Goal: Contribute content: Contribute content

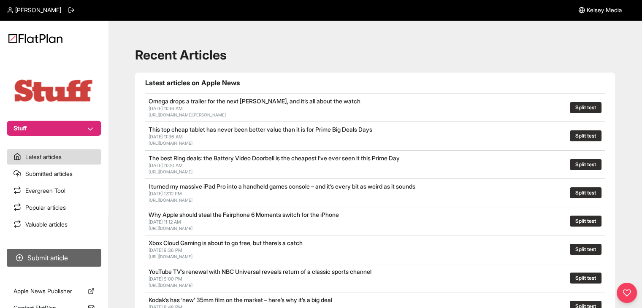
click at [76, 251] on button "Submit article" at bounding box center [54, 258] width 95 height 18
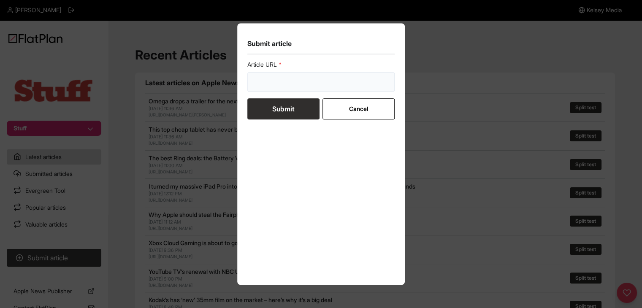
click at [280, 84] on input "url" at bounding box center [321, 81] width 148 height 19
paste input "https://www.stuff.tv/features/i-walked-90000-steps-in-three-days-to-help-cure-m…"
type input "https://www.stuff.tv/features/i-walked-90000-steps-in-three-days-to-help-cure-m…"
click at [281, 110] on button "Submit" at bounding box center [283, 108] width 72 height 21
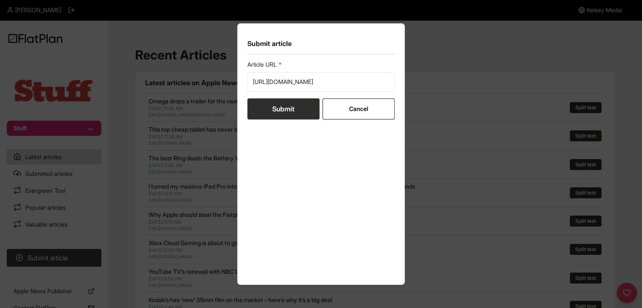
scroll to position [0, 0]
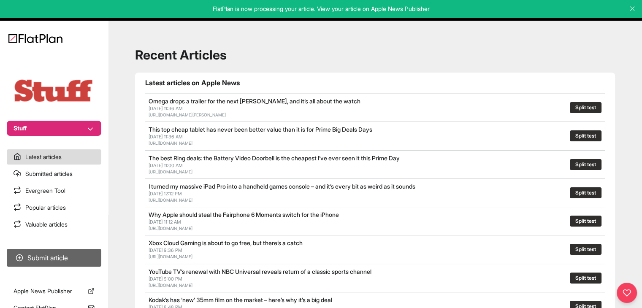
click at [88, 262] on button "Submit article" at bounding box center [54, 258] width 95 height 18
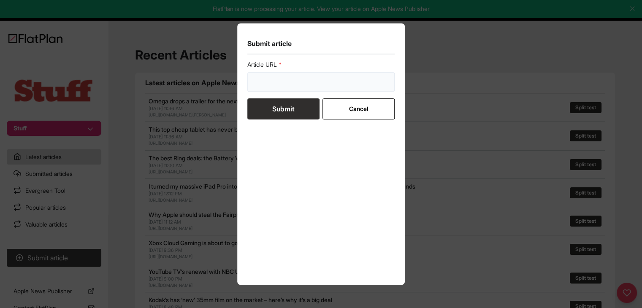
click at [284, 88] on input "url" at bounding box center [321, 81] width 148 height 19
paste input "https://www.stuff.tv/features/ring-craft-8-best-apple-watch-fitness-apps/"
type input "https://www.stuff.tv/features/ring-craft-8-best-apple-watch-fitness-apps/"
click at [280, 106] on button "Submit" at bounding box center [283, 108] width 72 height 21
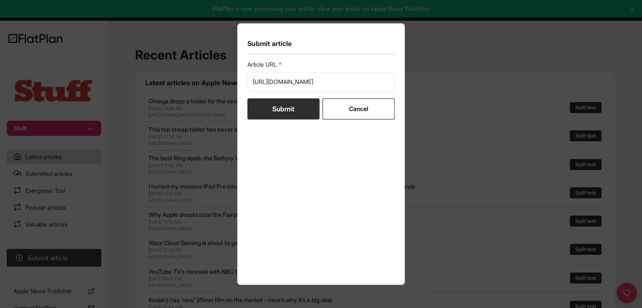
scroll to position [0, 0]
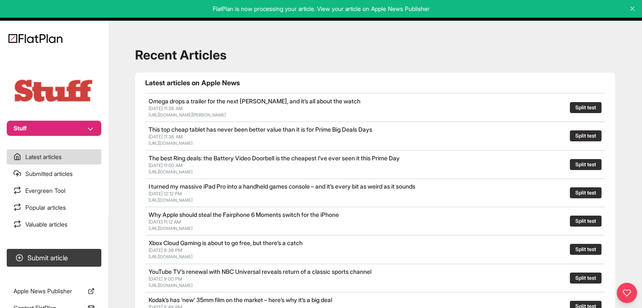
click at [33, 137] on nav "Stuff Latest articles Submitted articles Evergreen Tool Popular articles Valuab…" at bounding box center [54, 154] width 108 height 308
click at [38, 132] on button "Stuff" at bounding box center [54, 128] width 95 height 15
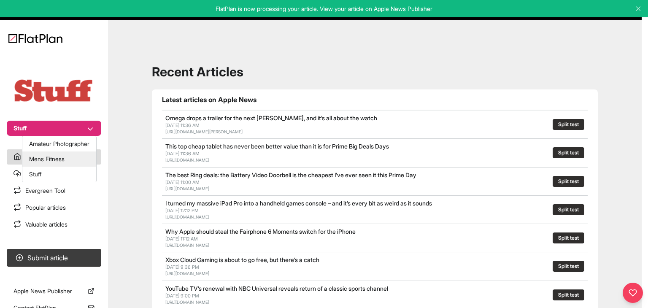
click at [58, 164] on button "Mens Fitness" at bounding box center [59, 158] width 74 height 15
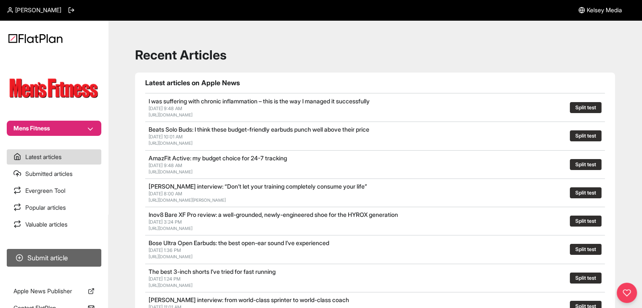
click at [70, 259] on button "Submit article" at bounding box center [54, 258] width 95 height 18
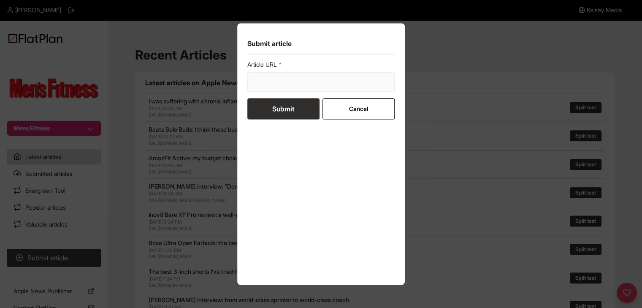
click at [263, 82] on input "url" at bounding box center [321, 81] width 148 height 19
paste input "https://mensfitness.co.uk/health/better-digestion/"
type input "https://mensfitness.co.uk/health/better-digestion/"
click at [266, 106] on button "Submit" at bounding box center [283, 108] width 72 height 21
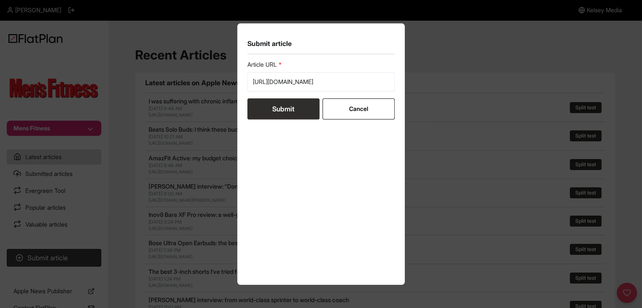
scroll to position [0, 0]
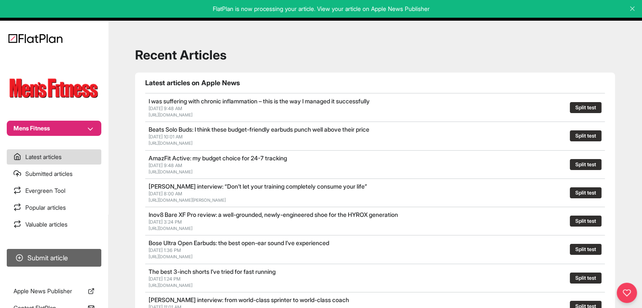
click at [91, 257] on button "Submit article" at bounding box center [54, 258] width 95 height 18
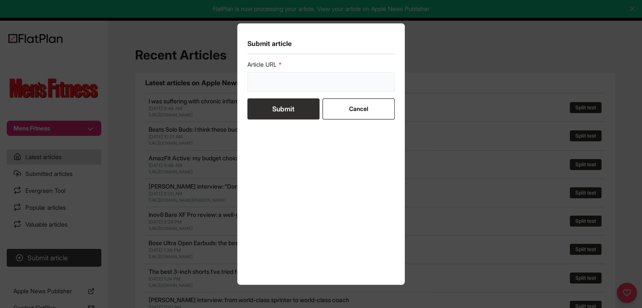
click at [268, 90] on input "url" at bounding box center [321, 81] width 148 height 19
paste input "https://mensfitness.co.uk/news/huel-top-foods-glp1-medications/"
type input "https://mensfitness.co.uk/news/huel-top-foods-glp1-medications/"
click at [270, 105] on button "Submit" at bounding box center [283, 108] width 72 height 21
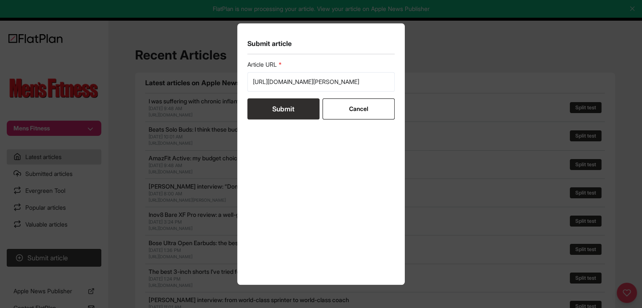
scroll to position [0, 0]
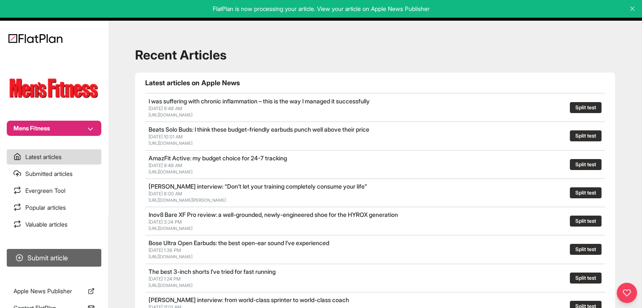
click at [66, 253] on button "Submit article" at bounding box center [54, 258] width 95 height 18
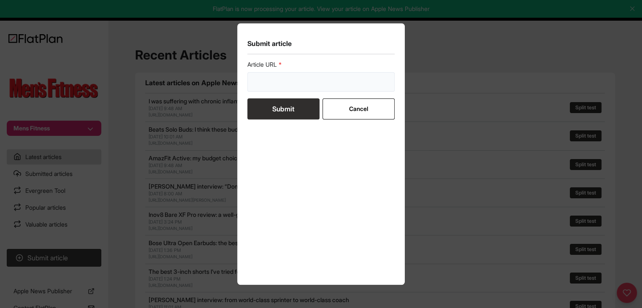
click at [311, 77] on input "url" at bounding box center [321, 81] width 148 height 19
paste input "https://mensfitness.co.uk/health/nutrition/black-coffee-longer-life/"
type input "https://mensfitness.co.uk/health/nutrition/black-coffee-longer-life/"
click at [290, 107] on button "Submit" at bounding box center [283, 108] width 72 height 21
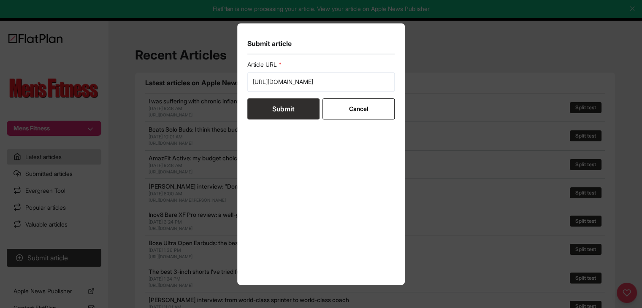
scroll to position [0, 0]
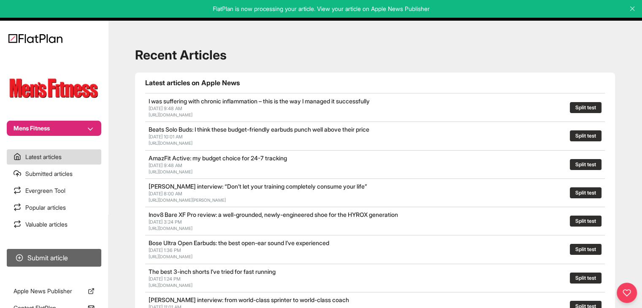
click at [73, 257] on button "Submit article" at bounding box center [54, 258] width 95 height 18
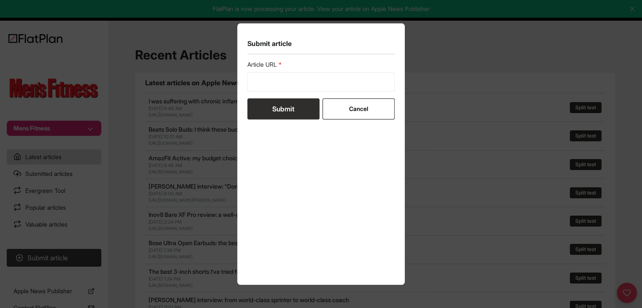
click at [291, 92] on form "Article URL Submit Cancel" at bounding box center [321, 89] width 148 height 59
click at [280, 80] on input "url" at bounding box center [321, 81] width 148 height 19
paste input "https://mensfitness.co.uk/health/nutrition/how-much-protein-with-each-meal/"
type input "https://mensfitness.co.uk/health/nutrition/how-much-protein-with-each-meal/"
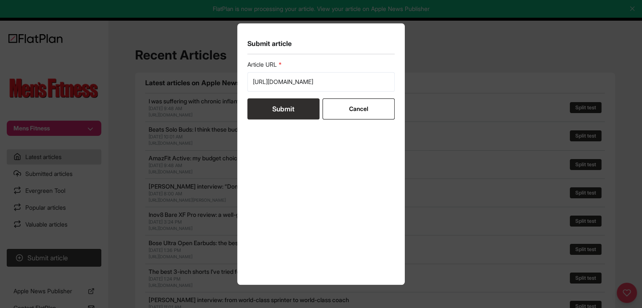
click at [279, 113] on button "Submit" at bounding box center [283, 108] width 72 height 21
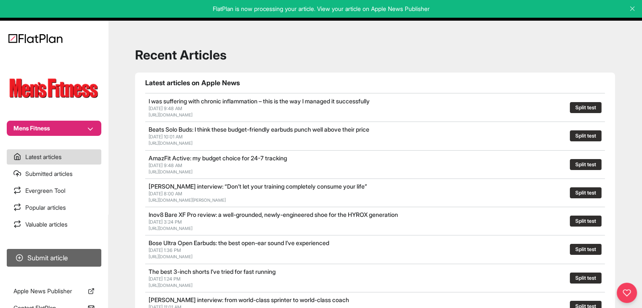
click at [63, 263] on button "Submit article" at bounding box center [54, 258] width 95 height 18
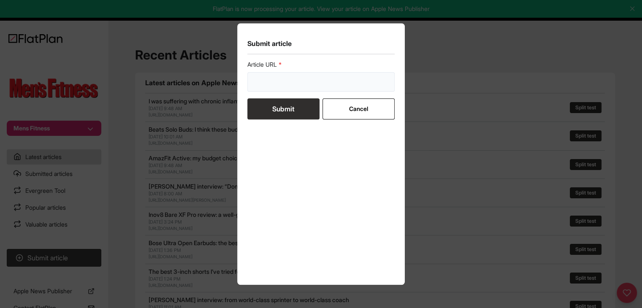
click at [265, 86] on input "url" at bounding box center [321, 81] width 148 height 19
paste input "https://mensfitness.co.uk/health/nutrition/how-to-build-muscle-on-a-plant-based…"
type input "https://mensfitness.co.uk/health/nutrition/how-to-build-muscle-on-a-plant-based…"
click at [273, 107] on button "Submit" at bounding box center [283, 108] width 72 height 21
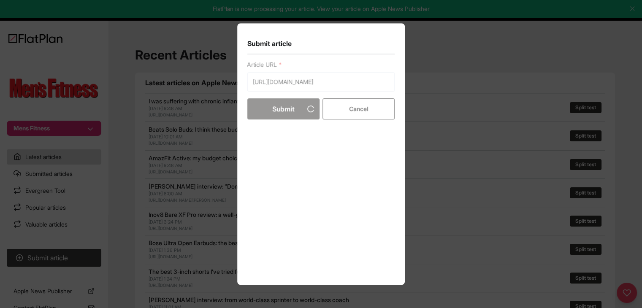
scroll to position [0, 0]
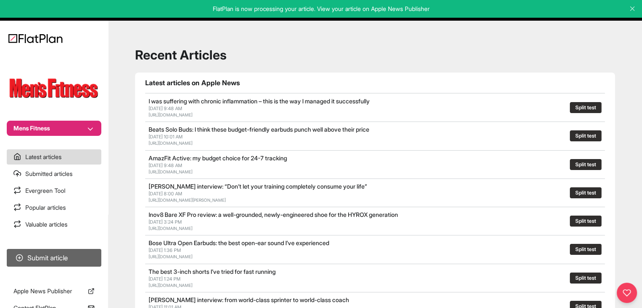
click at [89, 259] on button "Submit article" at bounding box center [54, 258] width 95 height 18
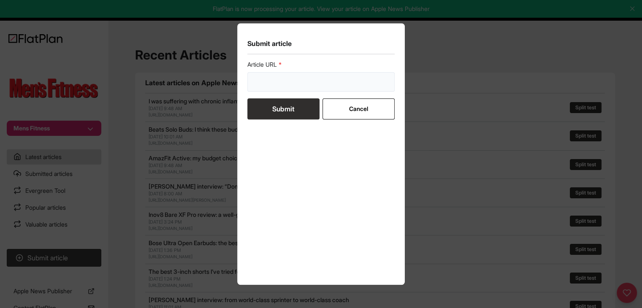
click at [314, 73] on input "url" at bounding box center [321, 81] width 148 height 19
paste input "https://mensfitness.co.uk/health/nutrition/are-protein-bars-healthy/"
type input "https://mensfitness.co.uk/health/nutrition/are-protein-bars-healthy/"
click at [289, 107] on button "Submit" at bounding box center [283, 108] width 72 height 21
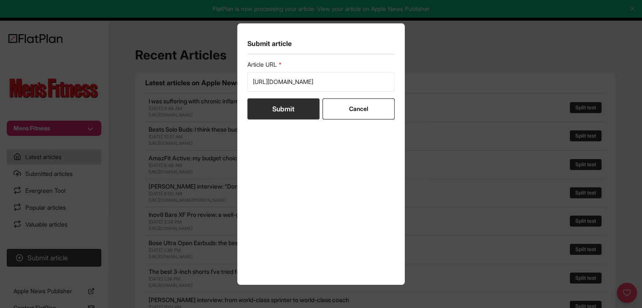
scroll to position [0, 0]
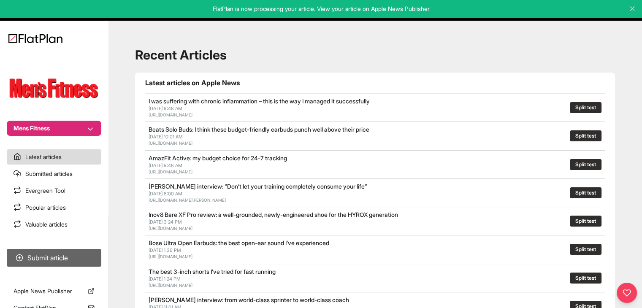
click at [62, 253] on button "Submit article" at bounding box center [54, 258] width 95 height 18
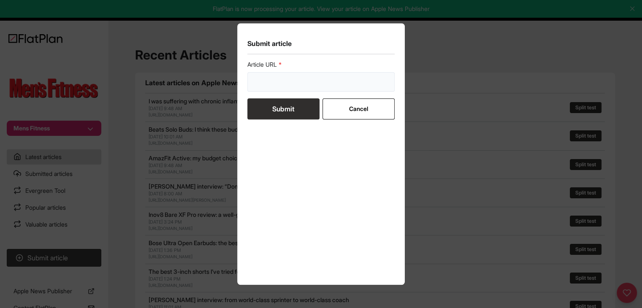
click at [302, 81] on input "url" at bounding box center [321, 81] width 148 height 19
paste input "https://mensfitness.co.uk/health/nutrition/what-are-electrolyte-drinks/"
type input "https://mensfitness.co.uk/health/nutrition/what-are-electrolyte-drinks/"
click at [284, 108] on button "Submit" at bounding box center [283, 108] width 72 height 21
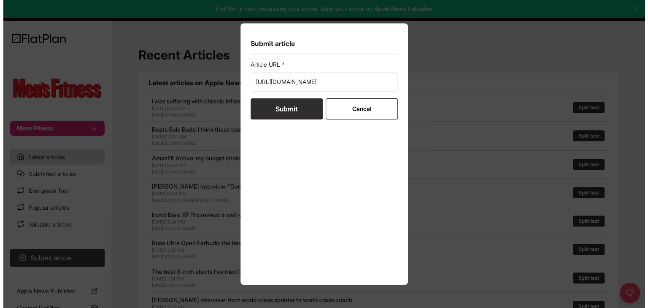
scroll to position [0, 0]
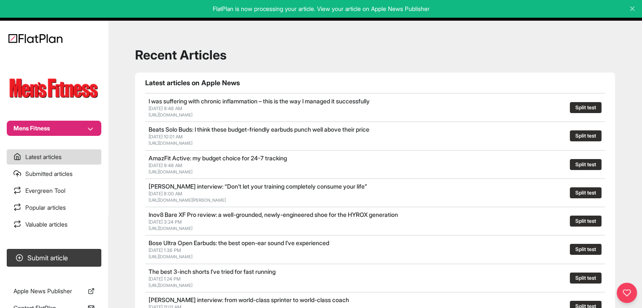
click at [87, 139] on nav "Mens Fitness Latest articles Submitted articles Evergreen Tool Popular articles…" at bounding box center [54, 154] width 108 height 308
click at [86, 134] on button "Mens Fitness" at bounding box center [54, 128] width 95 height 15
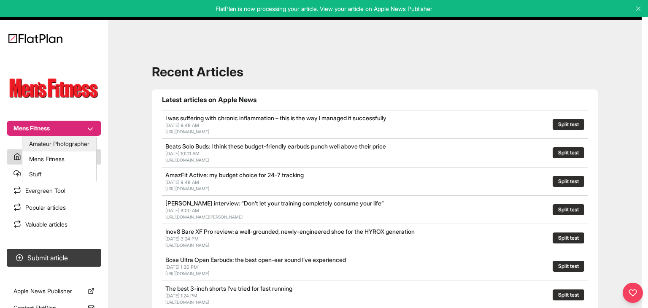
click at [80, 139] on button "Amateur Photographer" at bounding box center [59, 143] width 74 height 15
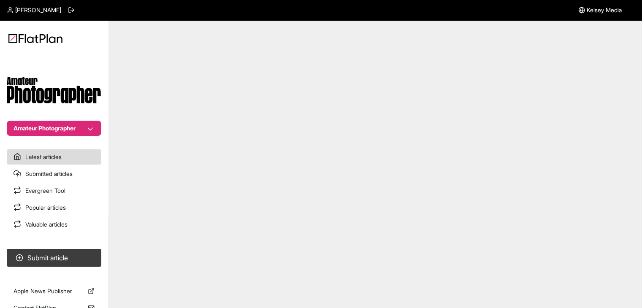
click at [69, 242] on nav "Amateur Photographer Latest articles Submitted articles Evergreen Tool Popular …" at bounding box center [54, 154] width 108 height 308
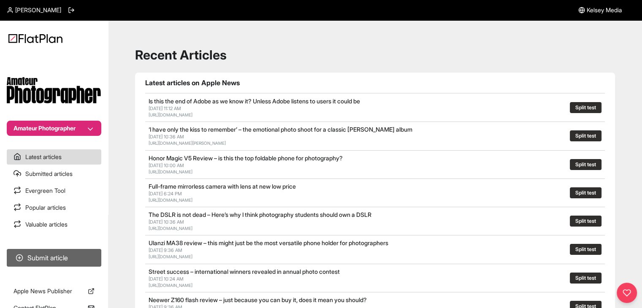
click at [70, 257] on button "Submit article" at bounding box center [54, 258] width 95 height 18
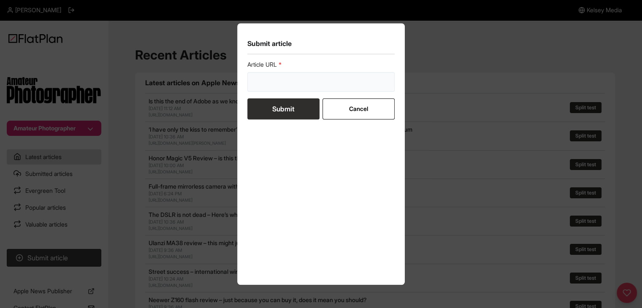
click at [348, 91] on input "url" at bounding box center [321, 81] width 148 height 19
paste input "[URL][DOMAIN_NAME]"
type input "[URL][DOMAIN_NAME]"
click at [299, 117] on button "Submit" at bounding box center [283, 108] width 72 height 21
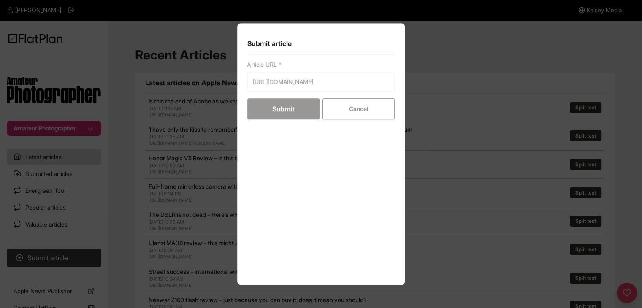
scroll to position [0, 0]
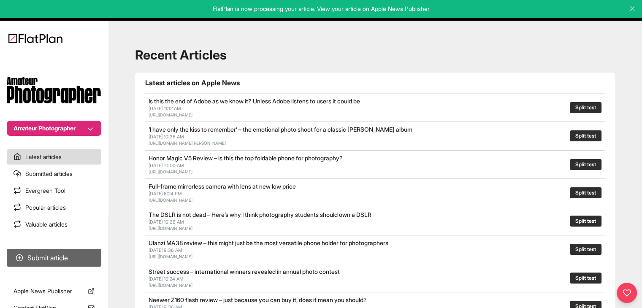
click at [83, 254] on button "Submit article" at bounding box center [54, 258] width 95 height 18
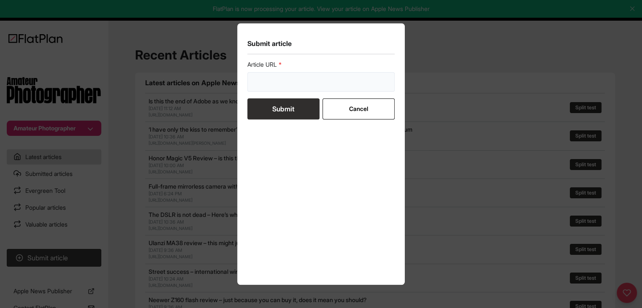
click at [276, 85] on input "url" at bounding box center [321, 81] width 148 height 19
paste input "[URL][DOMAIN_NAME]"
type input "[URL][DOMAIN_NAME]"
click at [274, 107] on button "Submit" at bounding box center [283, 108] width 72 height 21
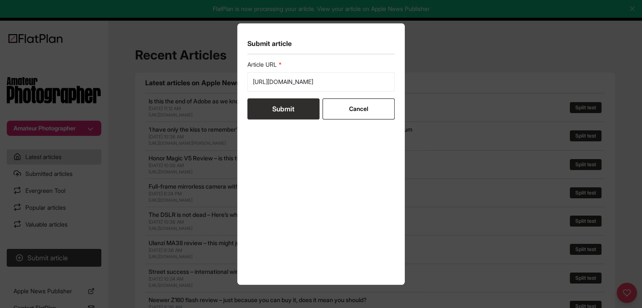
scroll to position [0, 0]
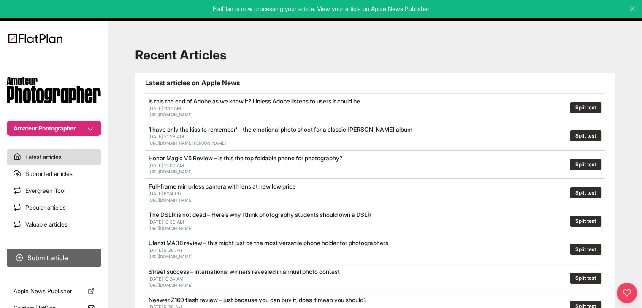
click at [39, 252] on button "Submit article" at bounding box center [54, 258] width 95 height 18
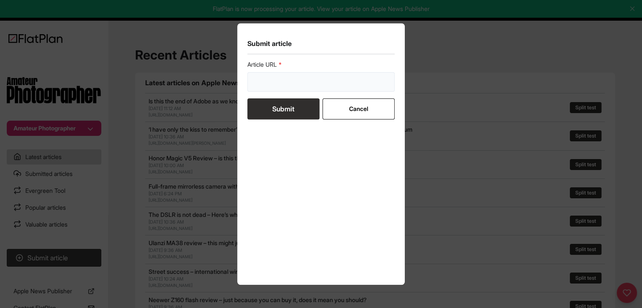
click at [318, 85] on input "url" at bounding box center [321, 81] width 148 height 19
paste input "[URL][DOMAIN_NAME]"
type input "[URL][DOMAIN_NAME]"
click at [300, 107] on button "Submit" at bounding box center [283, 108] width 72 height 21
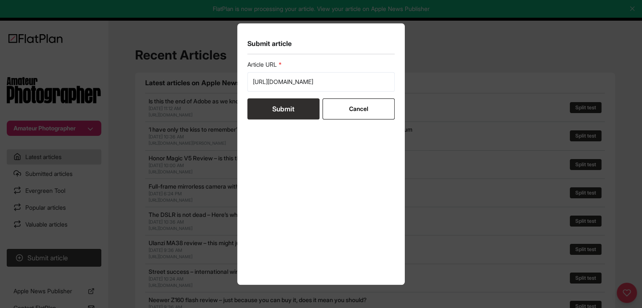
scroll to position [0, 0]
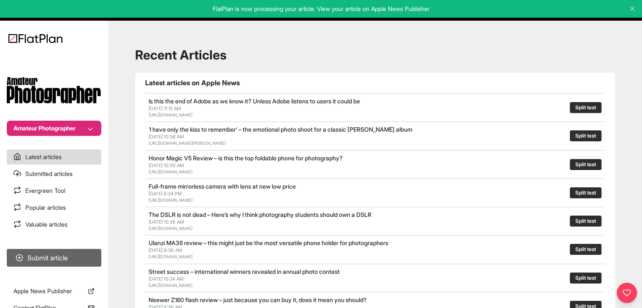
click at [34, 257] on button "Submit article" at bounding box center [54, 258] width 95 height 18
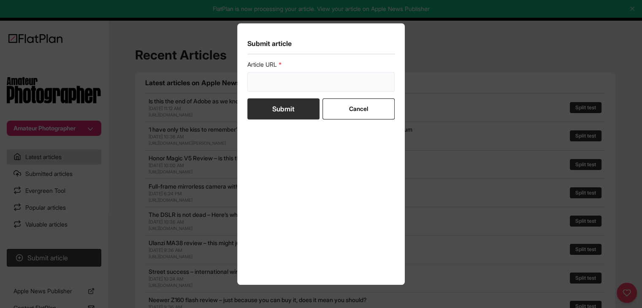
click at [271, 82] on input "url" at bounding box center [321, 81] width 148 height 19
paste input "[URL][DOMAIN_NAME]"
type input "[URL][DOMAIN_NAME]"
click at [273, 103] on button "Submit" at bounding box center [283, 108] width 72 height 21
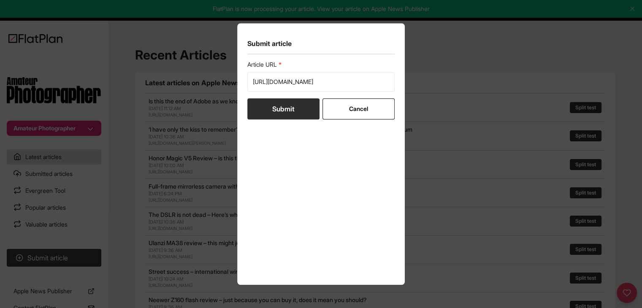
scroll to position [0, 0]
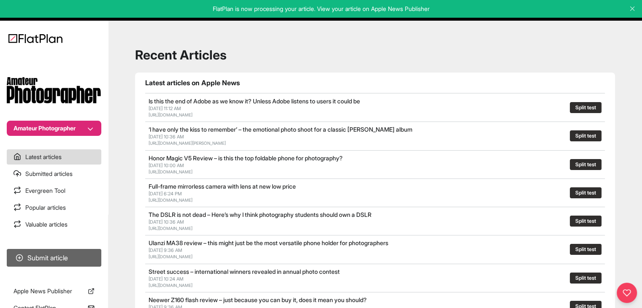
click at [79, 260] on button "Submit article" at bounding box center [54, 258] width 95 height 18
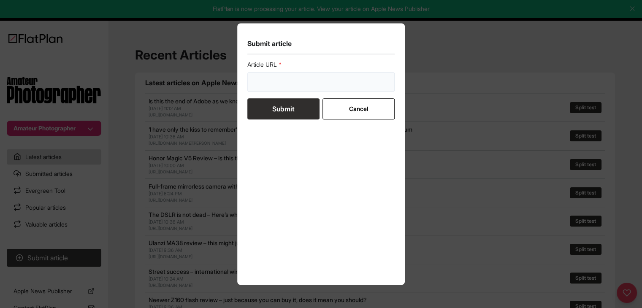
click at [327, 82] on input "url" at bounding box center [321, 81] width 148 height 19
paste input "[URL][DOMAIN_NAME]"
type input "[URL][DOMAIN_NAME]"
click at [294, 104] on button "Submit" at bounding box center [283, 108] width 72 height 21
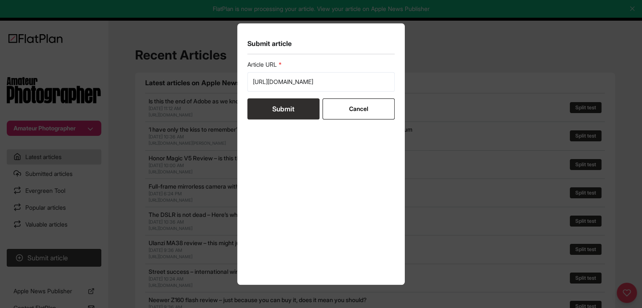
scroll to position [0, 0]
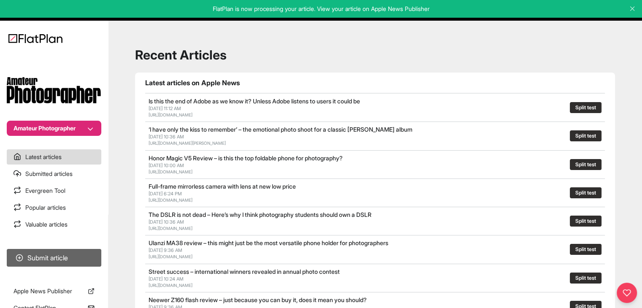
click at [59, 252] on button "Submit article" at bounding box center [54, 258] width 95 height 18
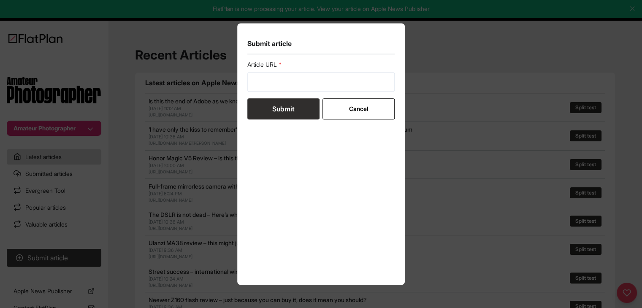
click at [282, 99] on button "Submit" at bounding box center [283, 108] width 72 height 21
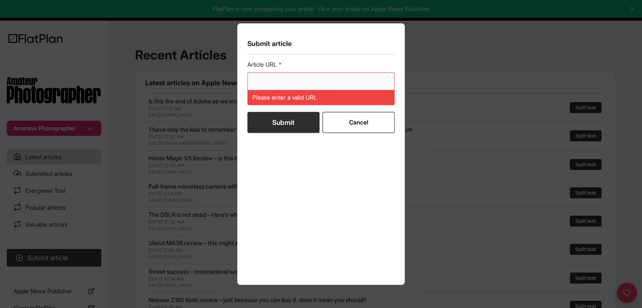
click at [284, 86] on input "url" at bounding box center [321, 81] width 148 height 19
paste input "[URL][DOMAIN_NAME]"
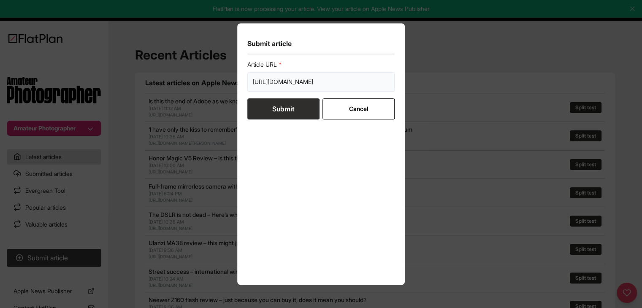
type input "[URL][DOMAIN_NAME]"
click at [285, 108] on button "Submit" at bounding box center [283, 108] width 72 height 21
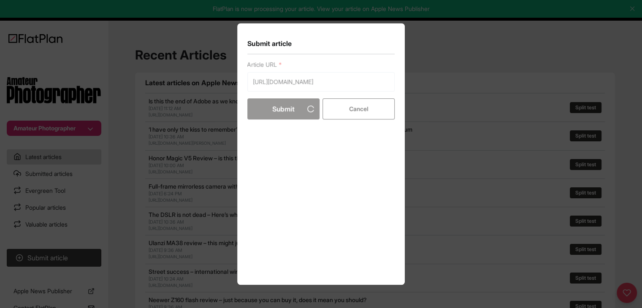
scroll to position [0, 0]
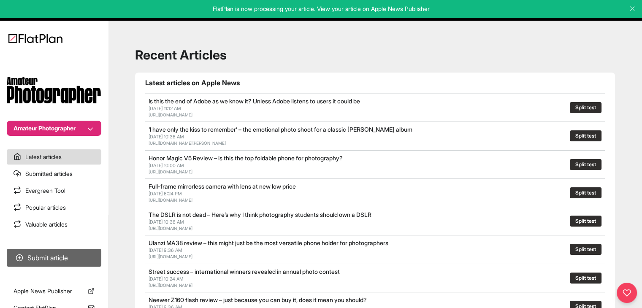
click at [55, 257] on button "Submit article" at bounding box center [54, 258] width 95 height 18
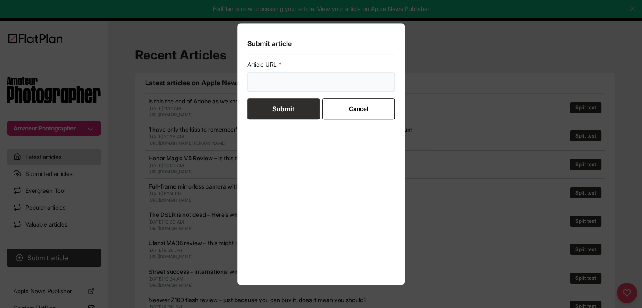
click at [257, 84] on input "url" at bounding box center [321, 81] width 148 height 19
paste input "[URL][DOMAIN_NAME]"
type input "[URL][DOMAIN_NAME]"
click at [278, 115] on button "Submit" at bounding box center [283, 108] width 72 height 21
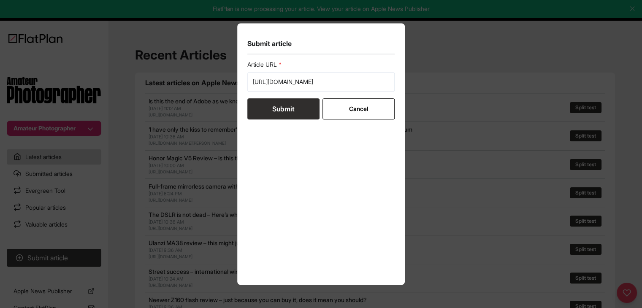
scroll to position [0, 0]
